Goal: Find contact information: Find contact information

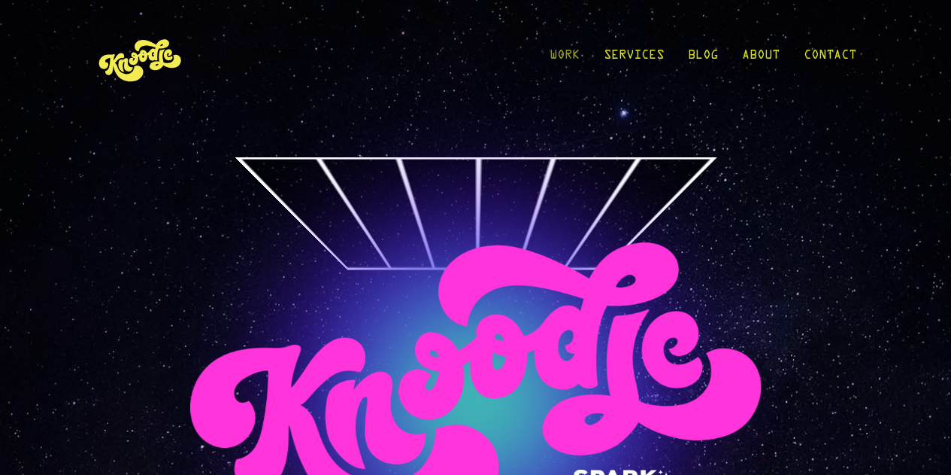
click at [550, 59] on link "Work" at bounding box center [565, 59] width 30 height 70
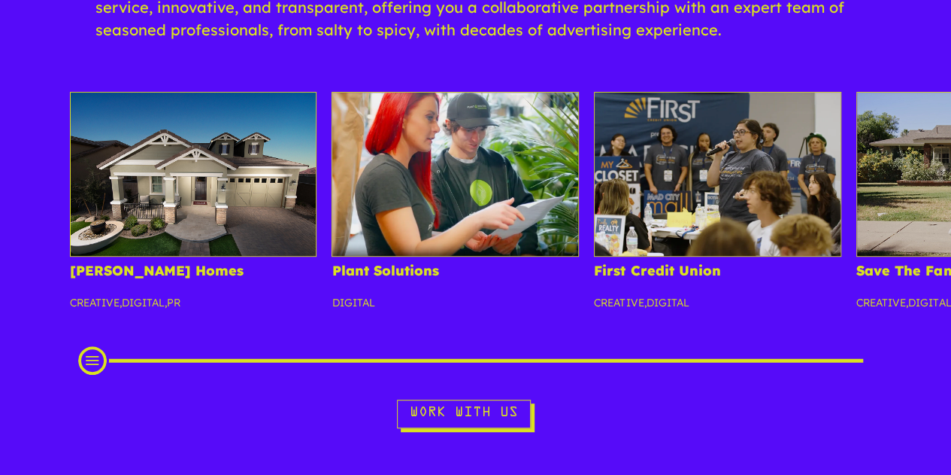
scroll to position [247, 0]
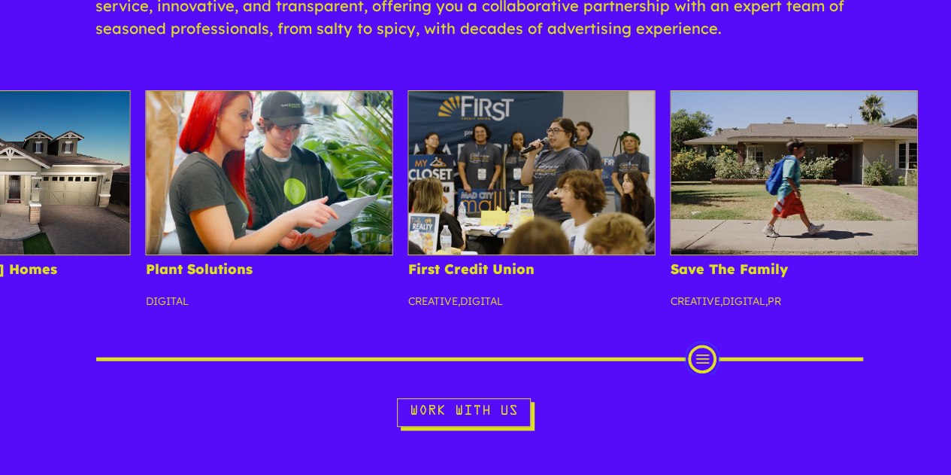
drag, startPoint x: 93, startPoint y: 357, endPoint x: 709, endPoint y: 373, distance: 616.2
click at [709, 373] on div "Scroll Projects" at bounding box center [702, 358] width 29 height 29
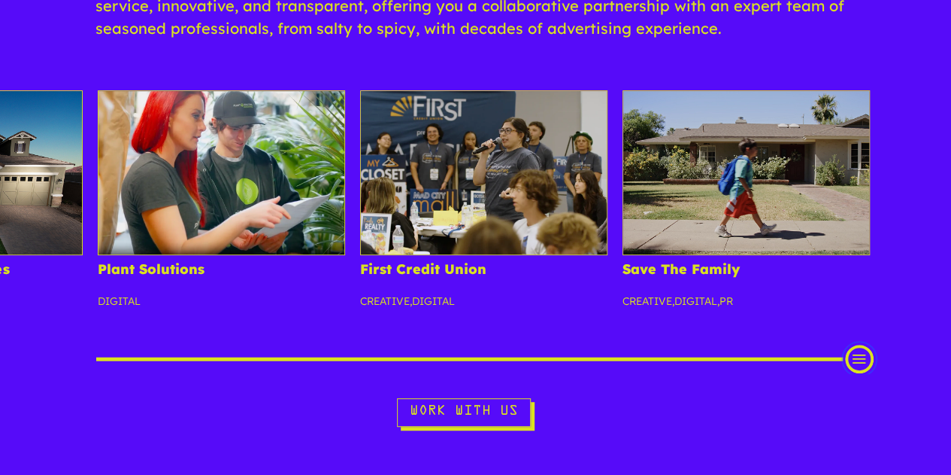
drag, startPoint x: 709, startPoint y: 353, endPoint x: 922, endPoint y: 343, distance: 213.1
click at [922, 343] on div "[PERSON_NAME] Homes Creative , Digital , PR Plant Solutions Digital First Credi…" at bounding box center [475, 232] width 951 height 284
click at [940, 312] on div "[PERSON_NAME] Homes Creative , Digital , PR Plant Solutions Digital First Credi…" at bounding box center [353, 209] width 1174 height 238
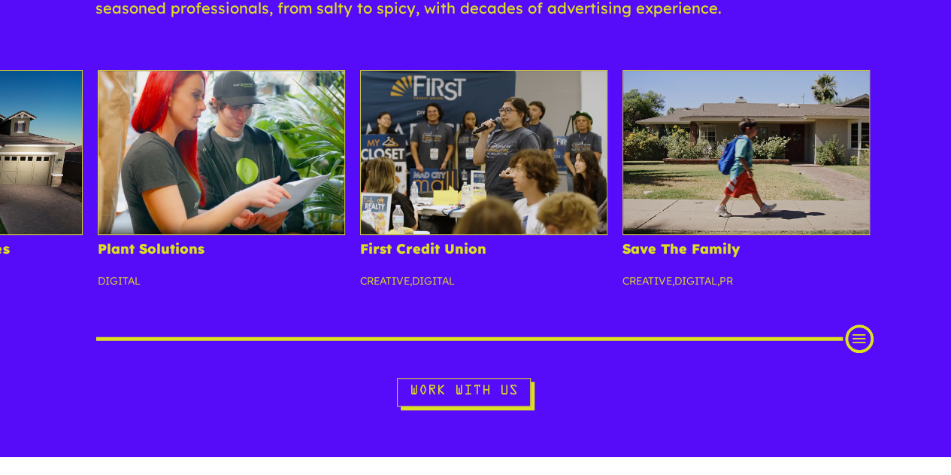
scroll to position [0, 0]
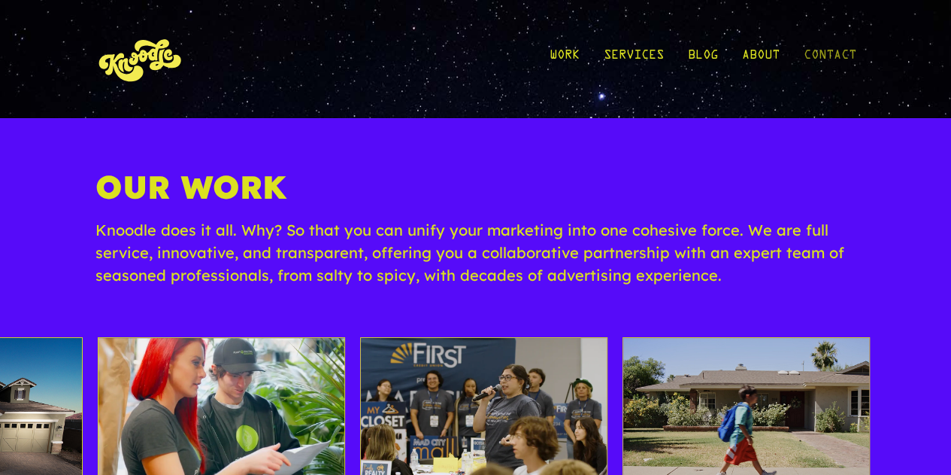
click at [805, 49] on link "Contact" at bounding box center [830, 59] width 53 height 70
